Goal: Task Accomplishment & Management: Use online tool/utility

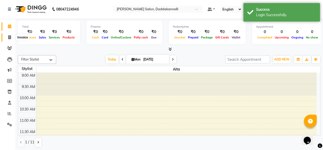
click at [9, 38] on icon at bounding box center [9, 37] width 3 height 4
select select "service"
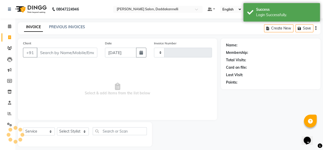
type input "2830"
select select "6354"
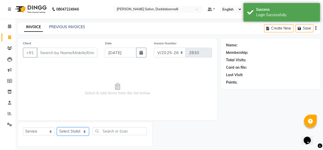
click at [81, 130] on select "Select Stylist [PERSON_NAME] DINGG SUPPORT [PERSON_NAME] [PERSON_NAME] Salon Ma…" at bounding box center [73, 131] width 32 height 8
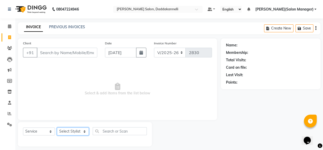
select select "70644"
click at [57, 127] on select "Select Stylist [PERSON_NAME] DINGG SUPPORT [PERSON_NAME] [PERSON_NAME] Salon Ma…" at bounding box center [73, 131] width 32 height 8
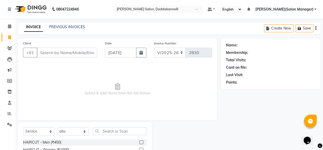
click at [140, 141] on label at bounding box center [142, 142] width 4 height 4
click at [140, 141] on input "checkbox" at bounding box center [141, 141] width 3 height 3
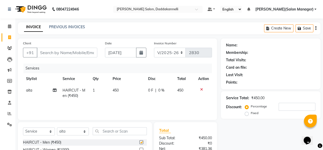
checkbox input "false"
click at [76, 50] on input "Client" at bounding box center [67, 53] width 61 height 10
type input "8"
type input "0"
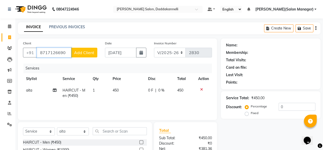
type input "8717126690"
click at [84, 51] on span "Add Client" at bounding box center [84, 52] width 20 height 5
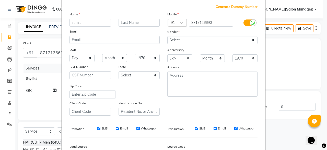
scroll to position [26, 0]
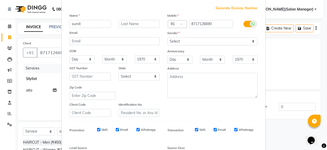
type input "sumit"
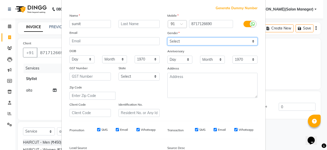
click at [179, 41] on select "Select [DEMOGRAPHIC_DATA] [DEMOGRAPHIC_DATA] Other Prefer Not To Say" at bounding box center [212, 41] width 90 height 8
select select "[DEMOGRAPHIC_DATA]"
click at [167, 37] on select "Select [DEMOGRAPHIC_DATA] [DEMOGRAPHIC_DATA] Other Prefer Not To Say" at bounding box center [212, 41] width 90 height 8
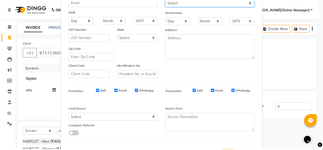
scroll to position [85, 0]
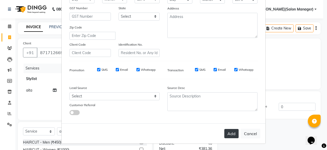
click at [225, 129] on button "Add" at bounding box center [231, 133] width 14 height 9
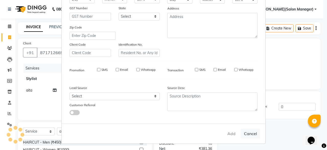
select select
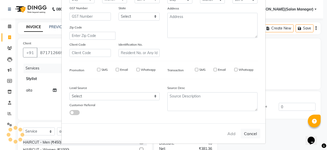
select select
checkbox input "false"
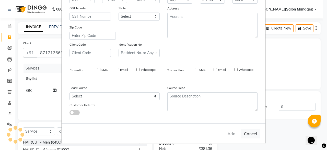
checkbox input "false"
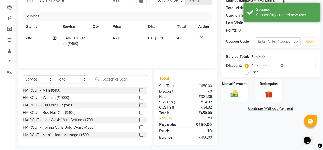
scroll to position [55, 0]
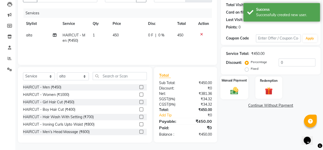
click at [232, 83] on div "Manual Payment" at bounding box center [235, 87] width 28 height 23
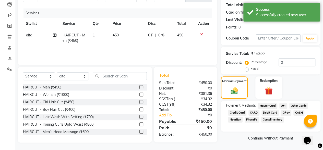
click at [283, 104] on span "UPI" at bounding box center [284, 106] width 8 height 6
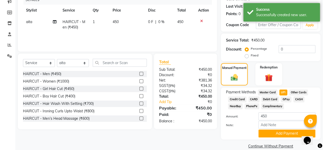
scroll to position [76, 0]
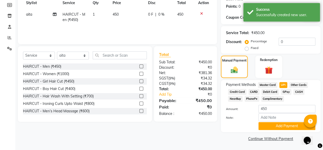
click at [279, 128] on button "Add Payment" at bounding box center [287, 126] width 57 height 8
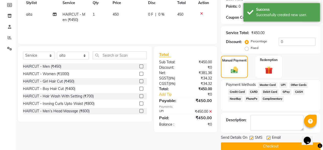
click at [270, 138] on label at bounding box center [269, 138] width 4 height 4
click at [270, 138] on input "checkbox" at bounding box center [268, 137] width 3 height 3
checkbox input "false"
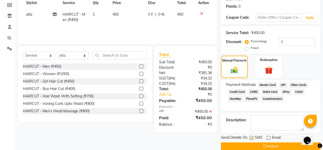
click at [269, 145] on button "Checkout" at bounding box center [271, 146] width 100 height 8
